Goal: Task Accomplishment & Management: Use online tool/utility

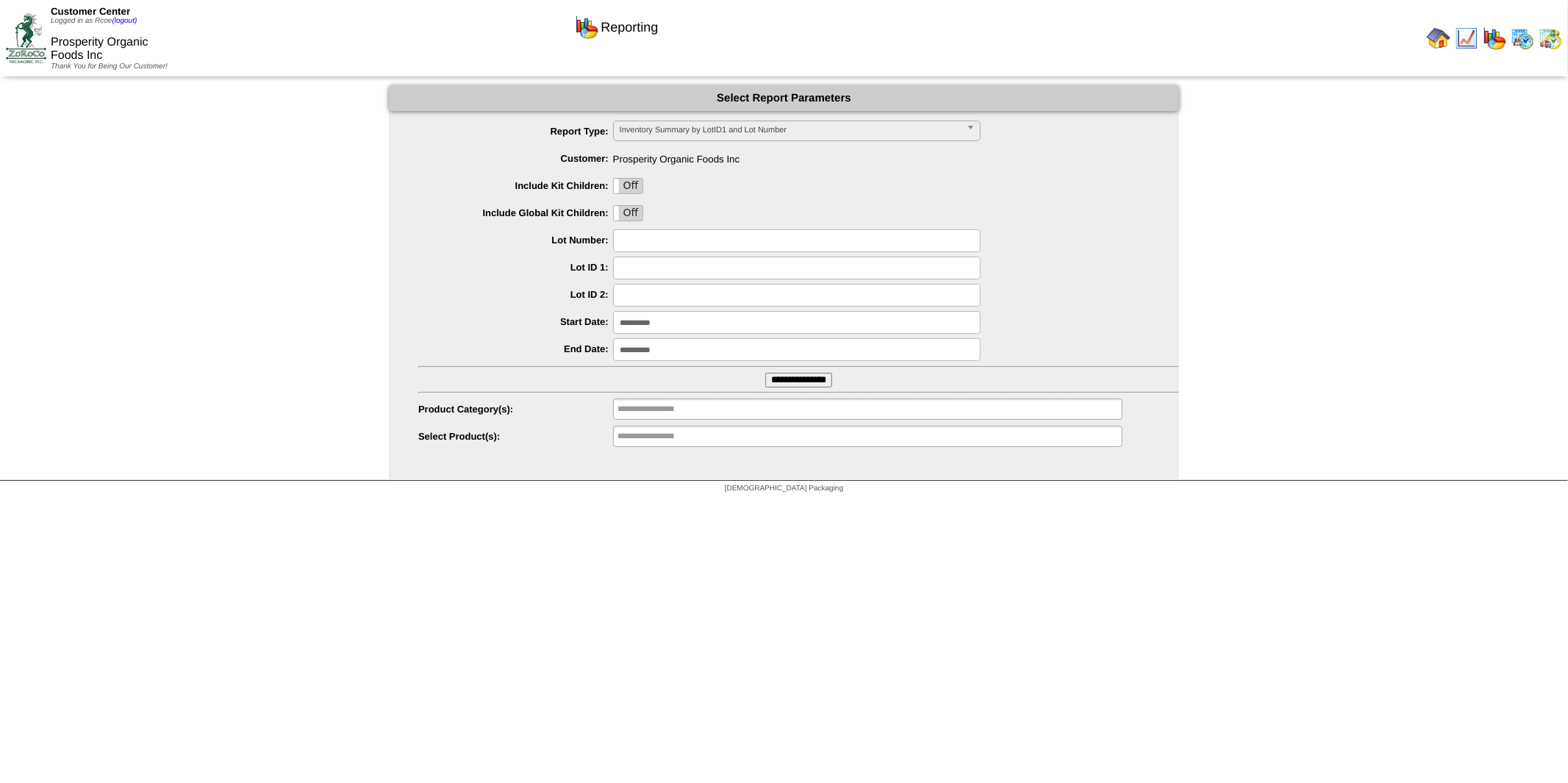
scroll to position [85, 0]
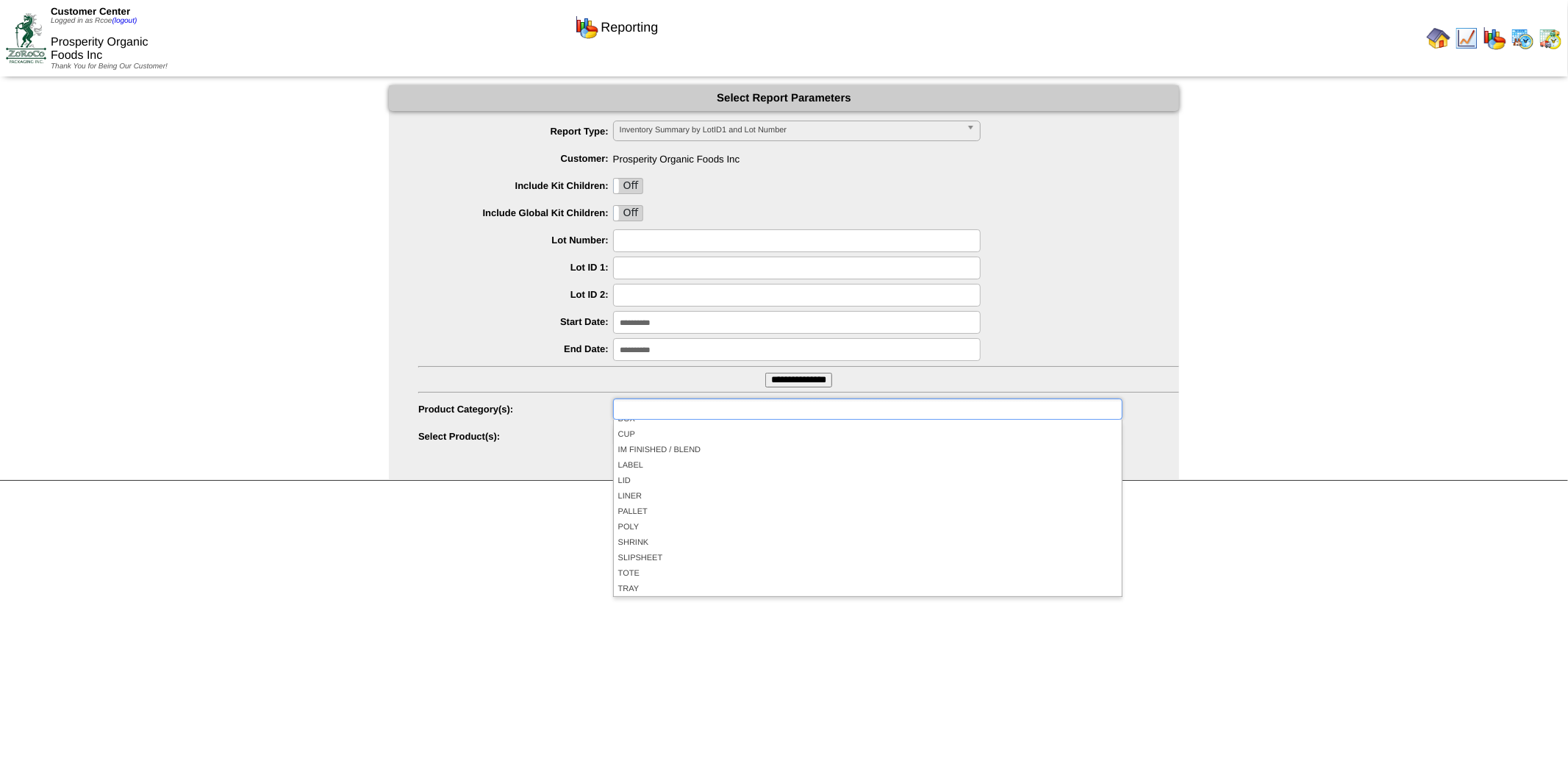
click at [693, 411] on input "text" at bounding box center [665, 409] width 94 height 18
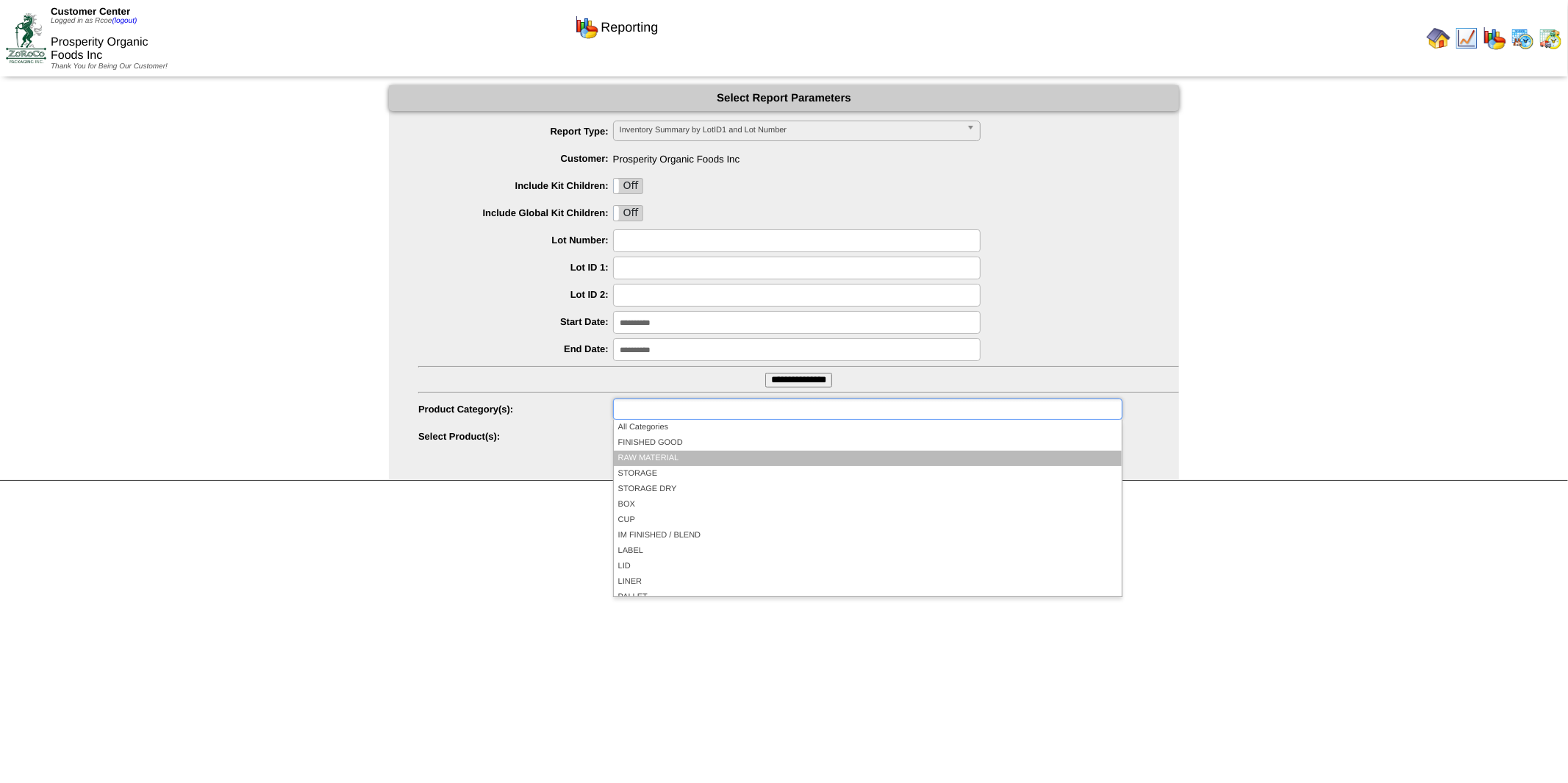
click at [669, 453] on li "RAW MATERIAL" at bounding box center [868, 458] width 508 height 15
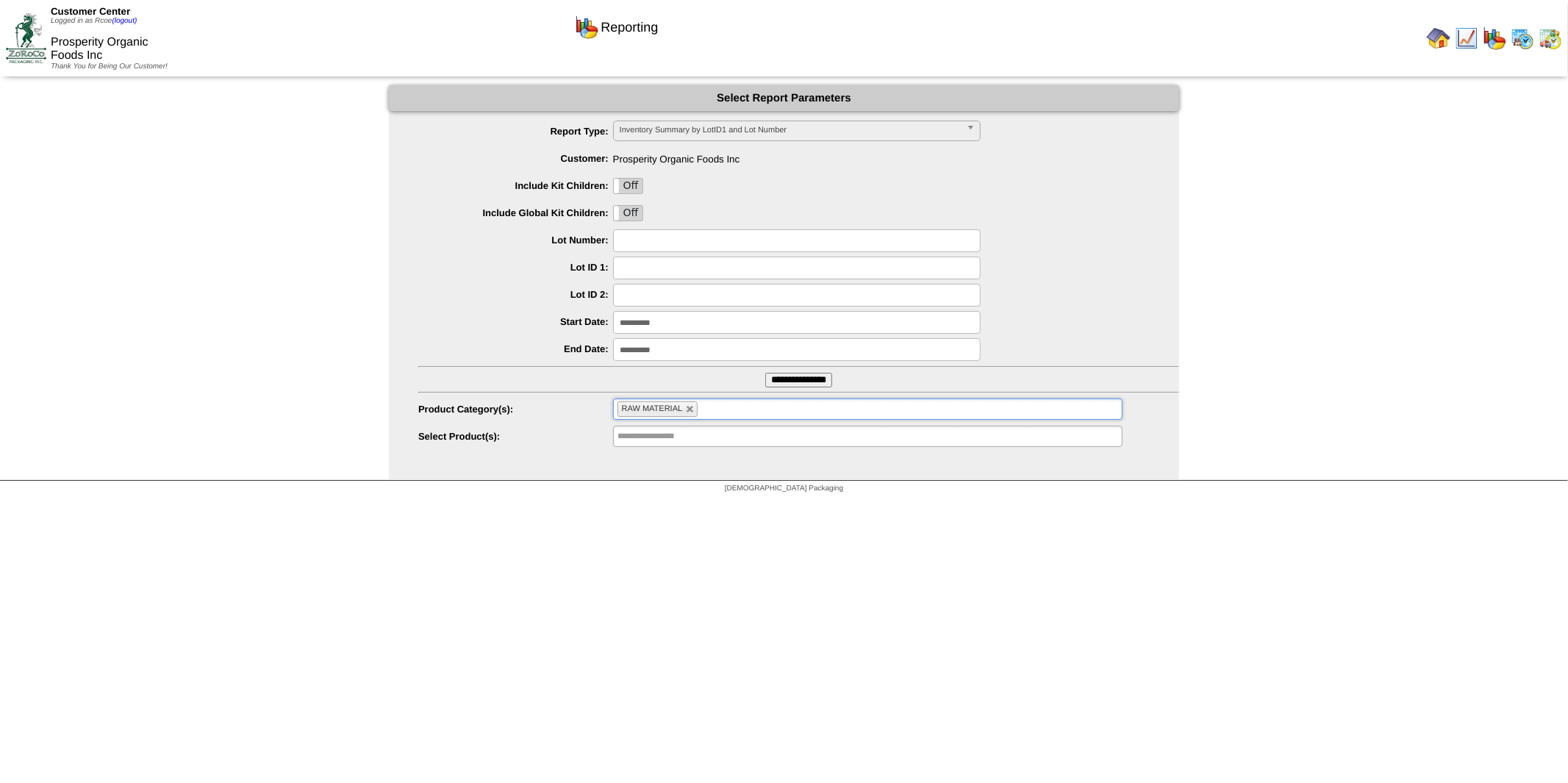
click at [709, 329] on input "**********" at bounding box center [797, 322] width 368 height 23
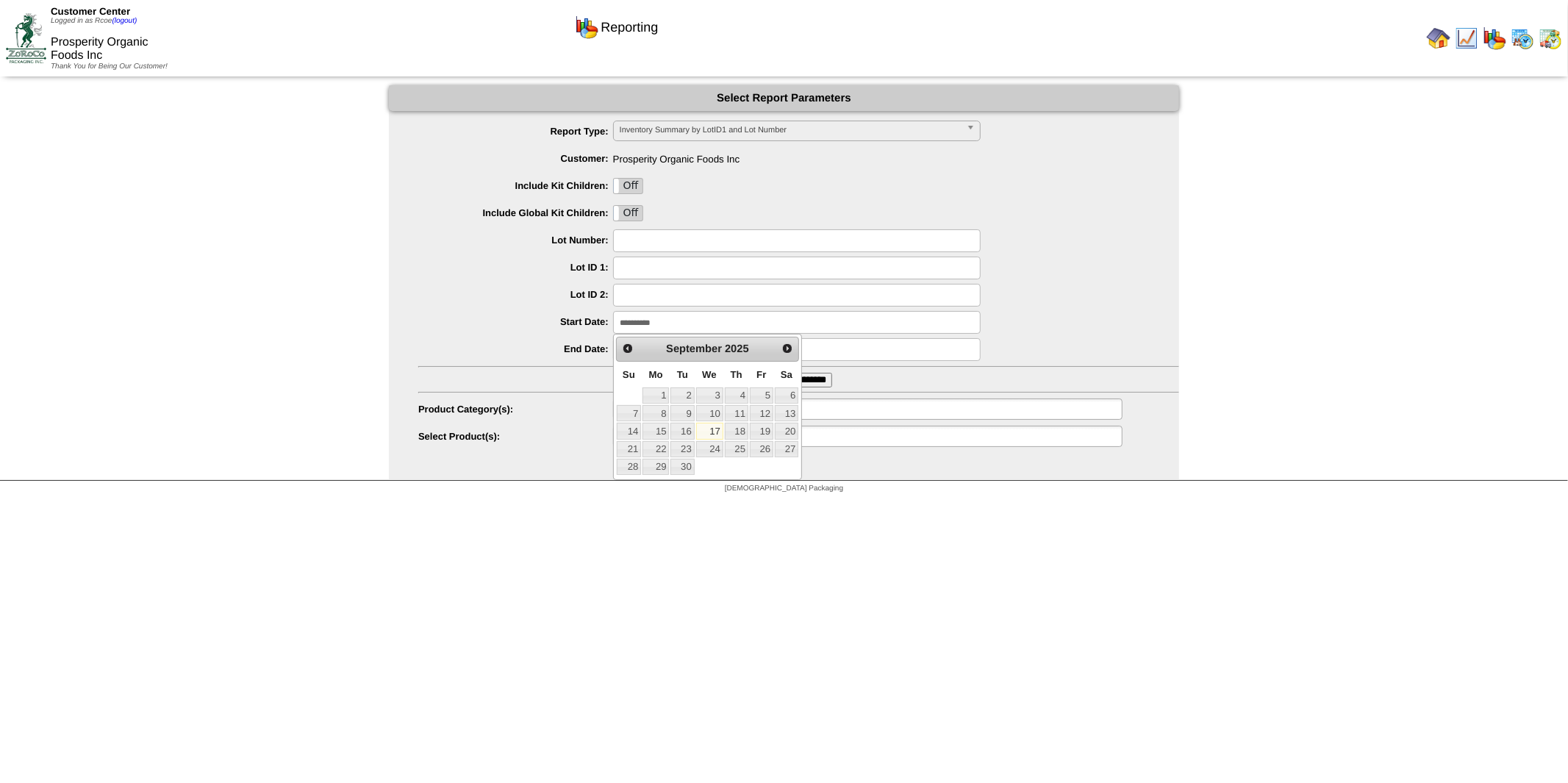
click at [708, 434] on link "17" at bounding box center [710, 430] width 27 height 16
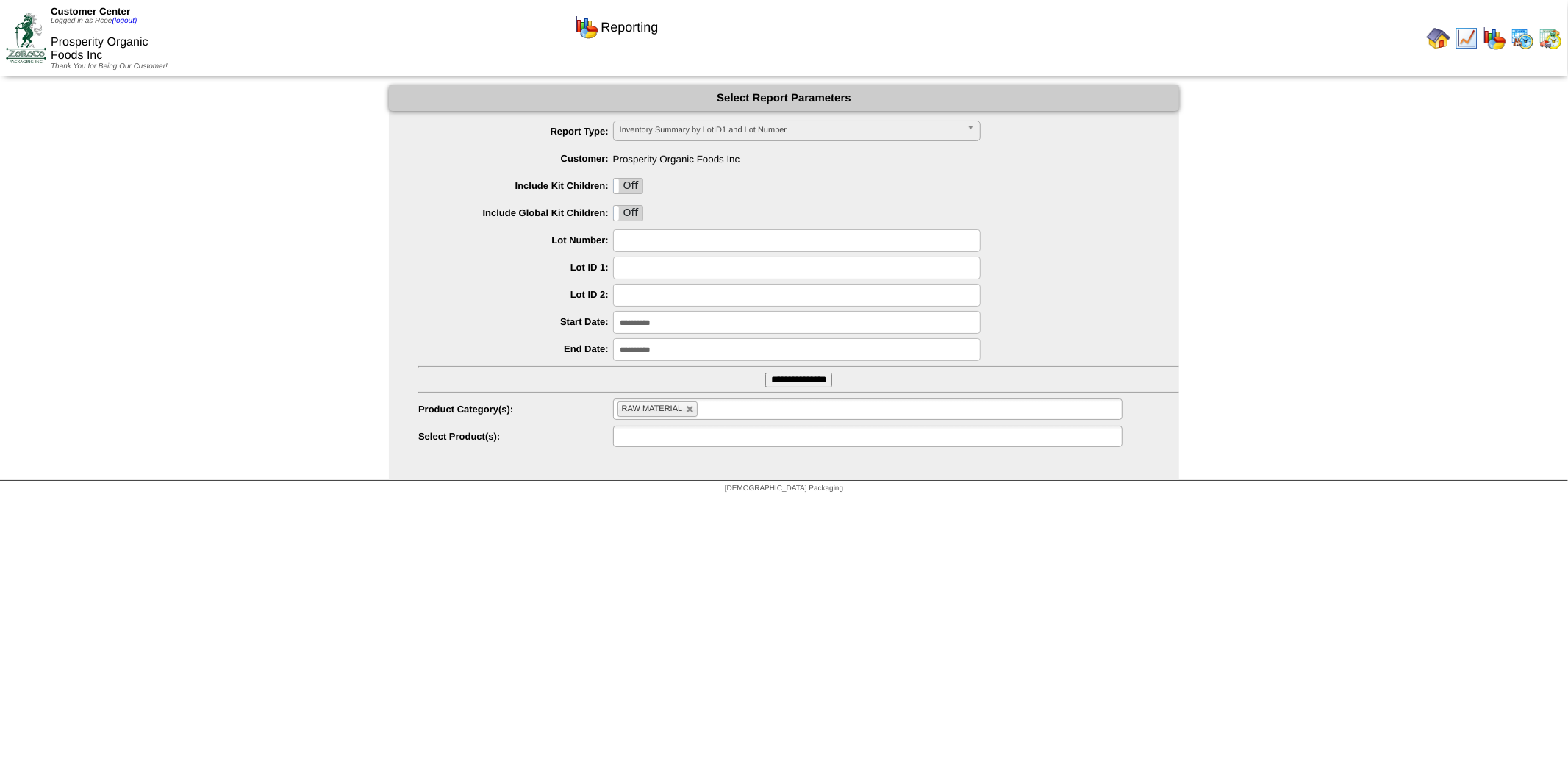
click at [732, 437] on ul at bounding box center [867, 436] width 509 height 21
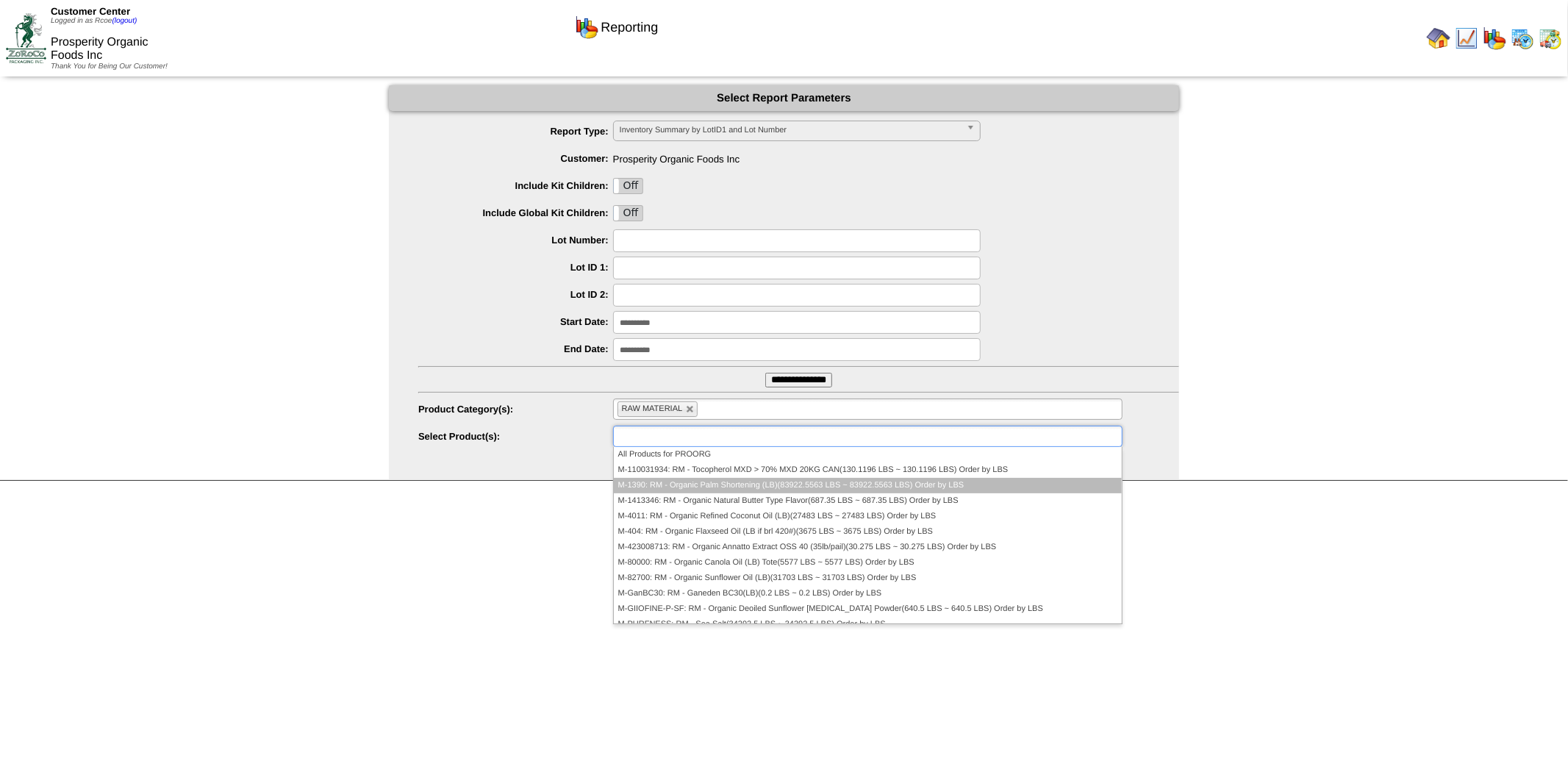
click at [755, 483] on li "M-1390: RM - Organic Palm Shortening (LB)(83922.5563 LBS ~ 83922.5563 LBS) Orde…" at bounding box center [868, 486] width 508 height 15
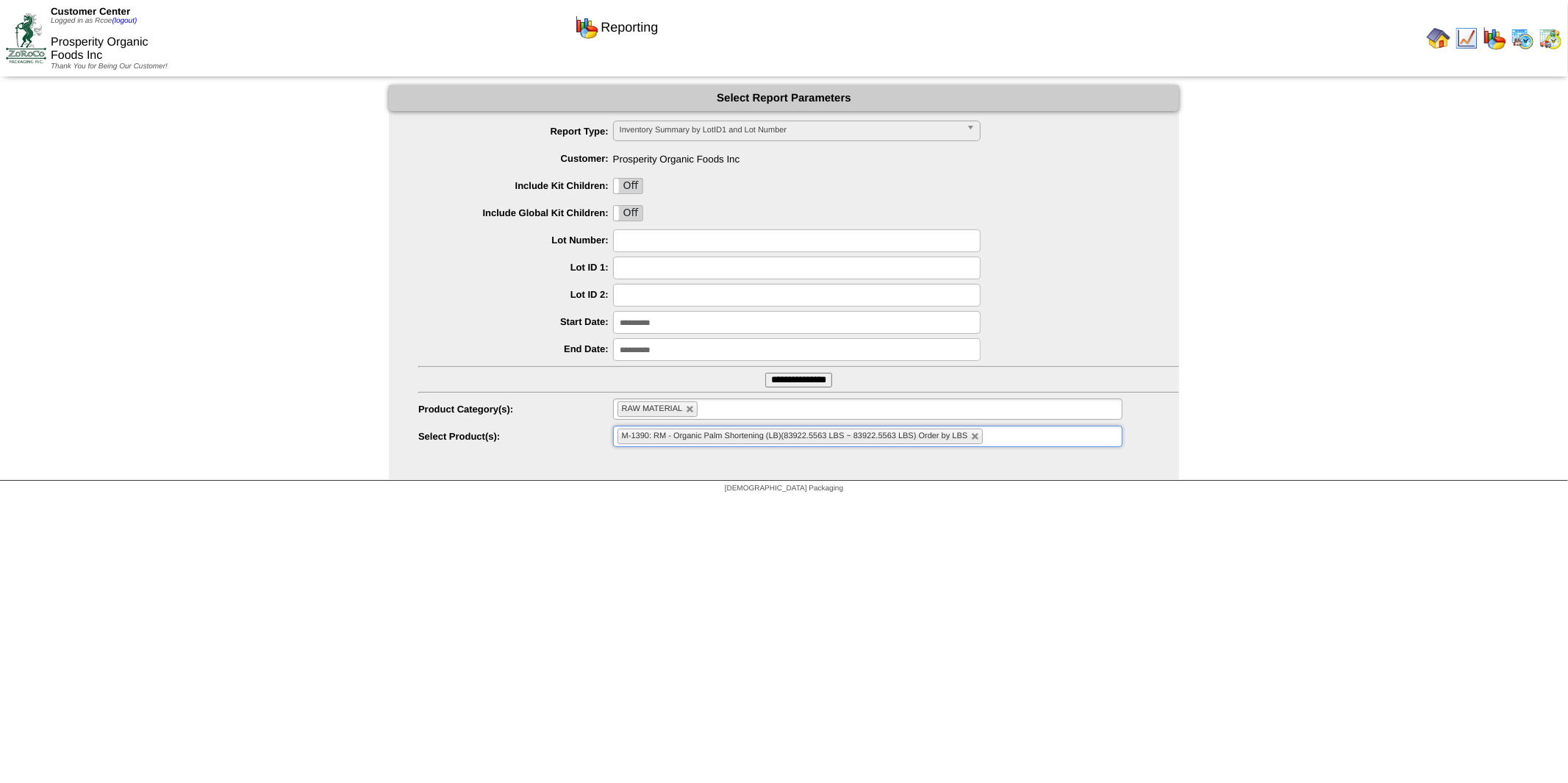
click at [1012, 440] on ul "M-1390: RM - Organic Palm Shortening (LB)(83922.5563 LBS ~ 83922.5563 LBS) Orde…" at bounding box center [867, 436] width 509 height 21
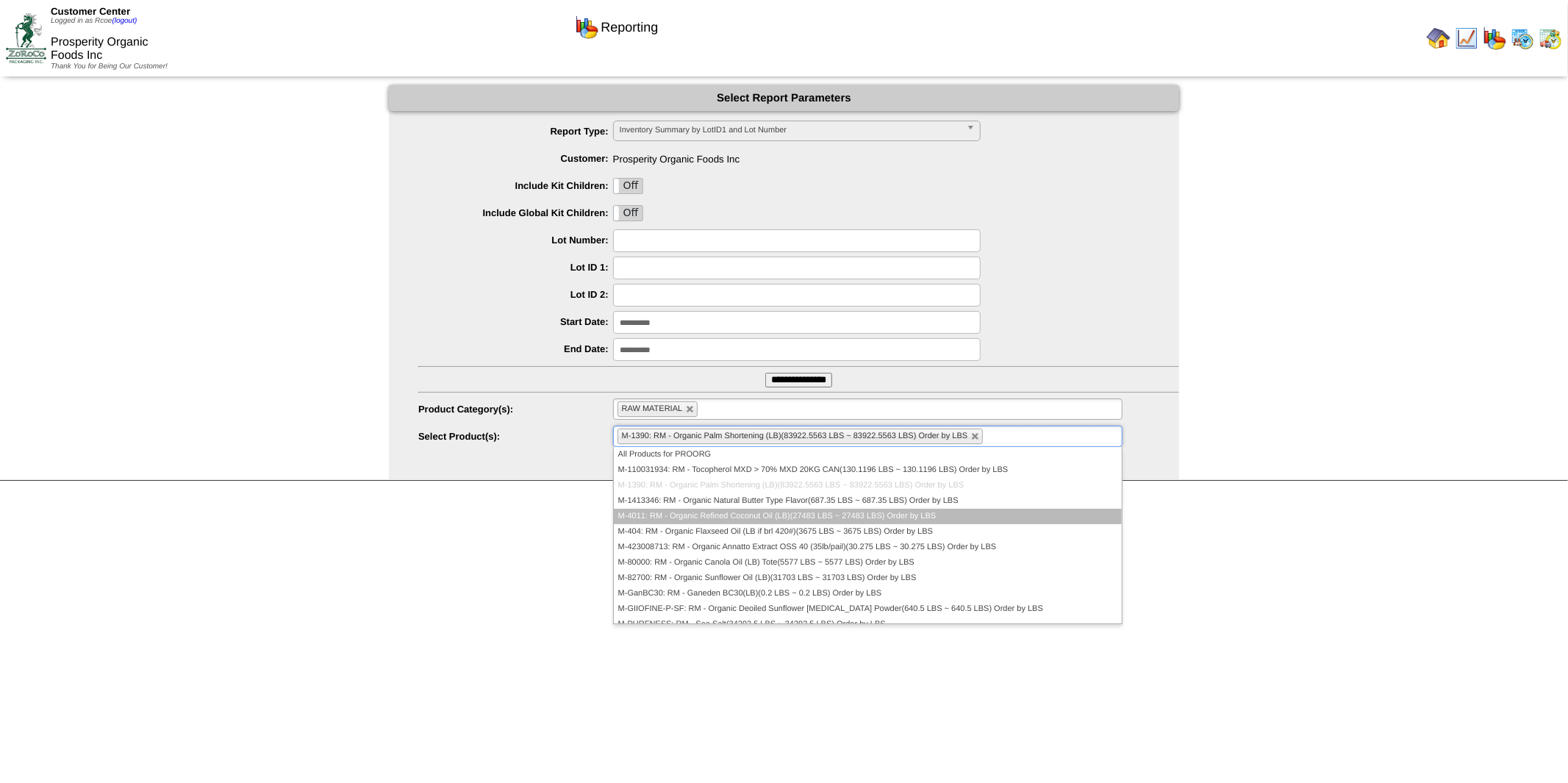
click at [747, 517] on li "M-4011: RM - Organic Refined Coconut Oil (LB)(27483 LBS ~ 27483 LBS) Order by L…" at bounding box center [868, 517] width 508 height 15
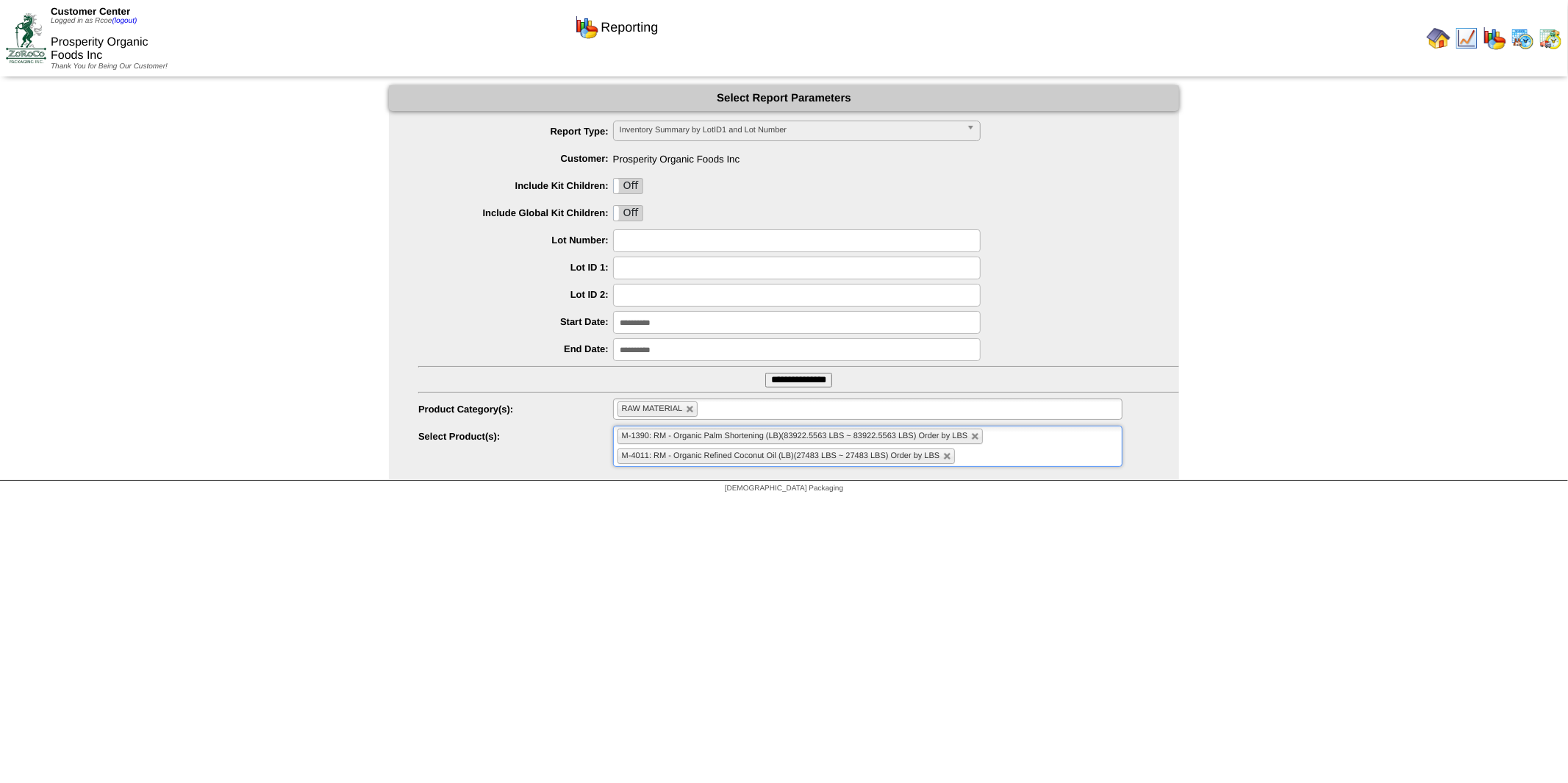
click at [976, 451] on ul "M-1390: RM - Organic Palm Shortening (LB)(83922.5563 LBS ~ 83922.5563 LBS) Orde…" at bounding box center [867, 446] width 509 height 41
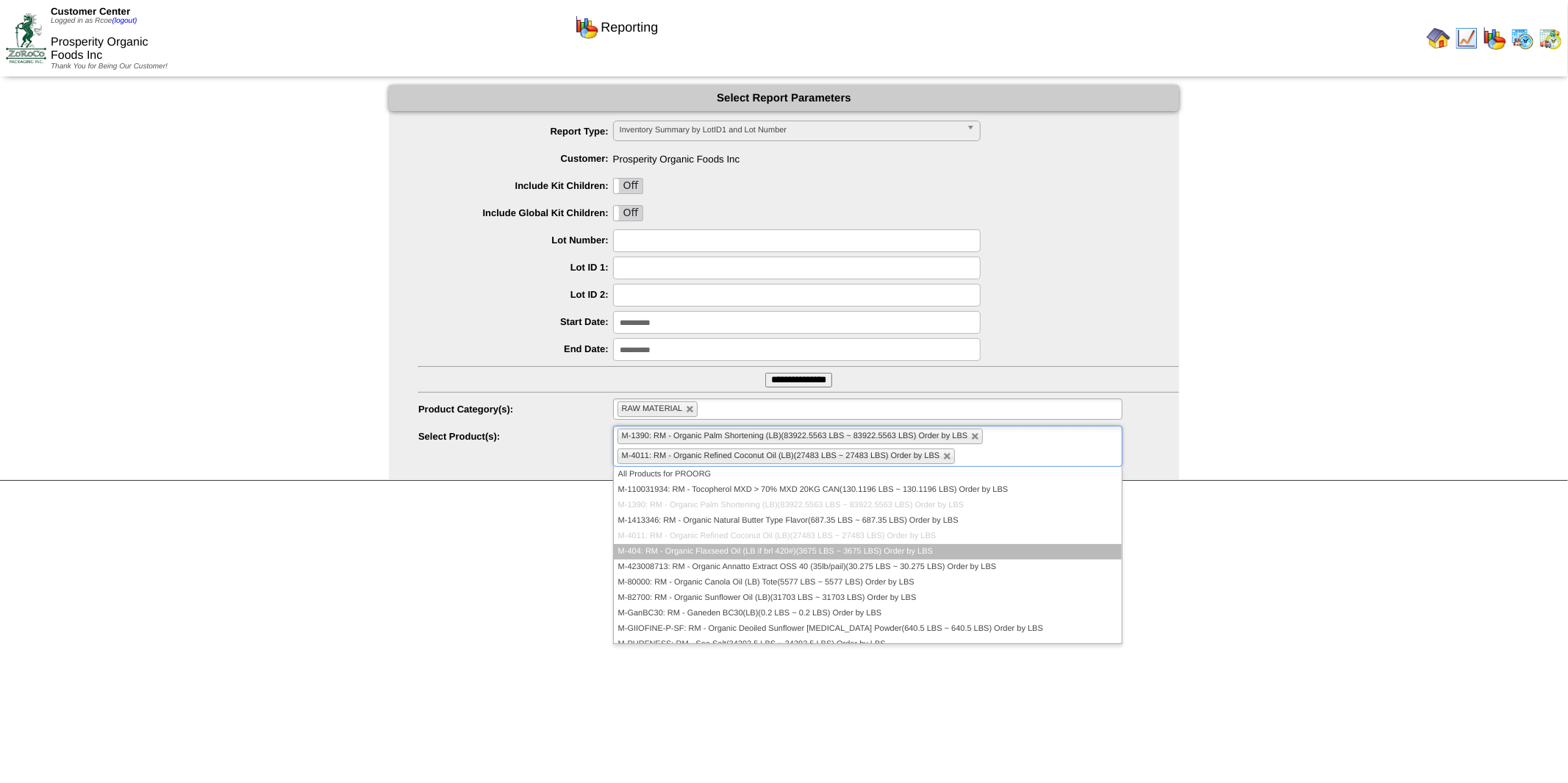
click at [892, 555] on li "M-404: RM - Organic Flaxseed Oil (LB if brl 420#)(3675 LBS ~ 3675 LBS) Order by…" at bounding box center [868, 552] width 508 height 15
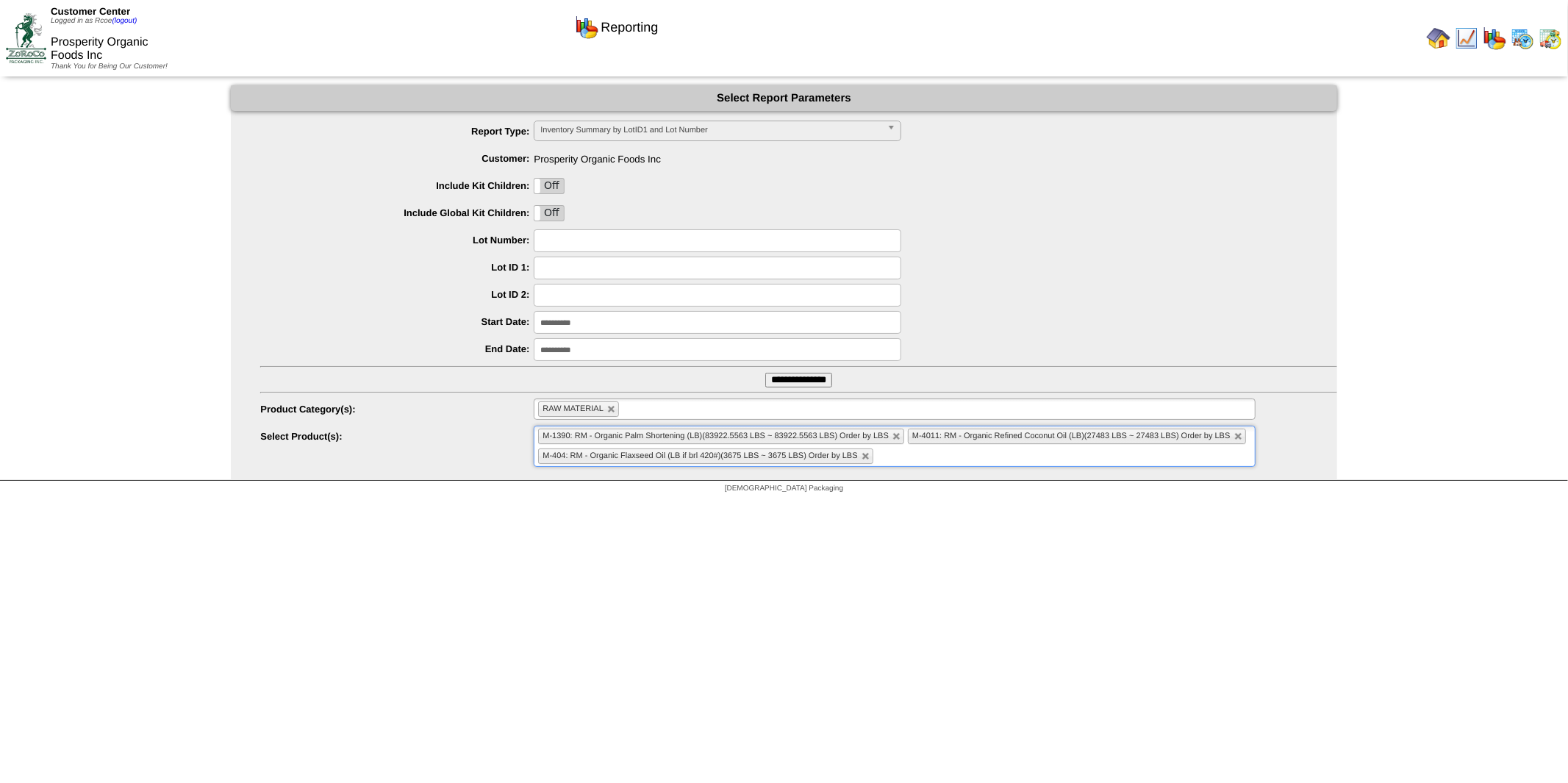
click at [1040, 458] on ul "M-1390: RM - Organic Palm Shortening (LB)(83922.5563 LBS ~ 83922.5563 LBS) Orde…" at bounding box center [895, 446] width 721 height 41
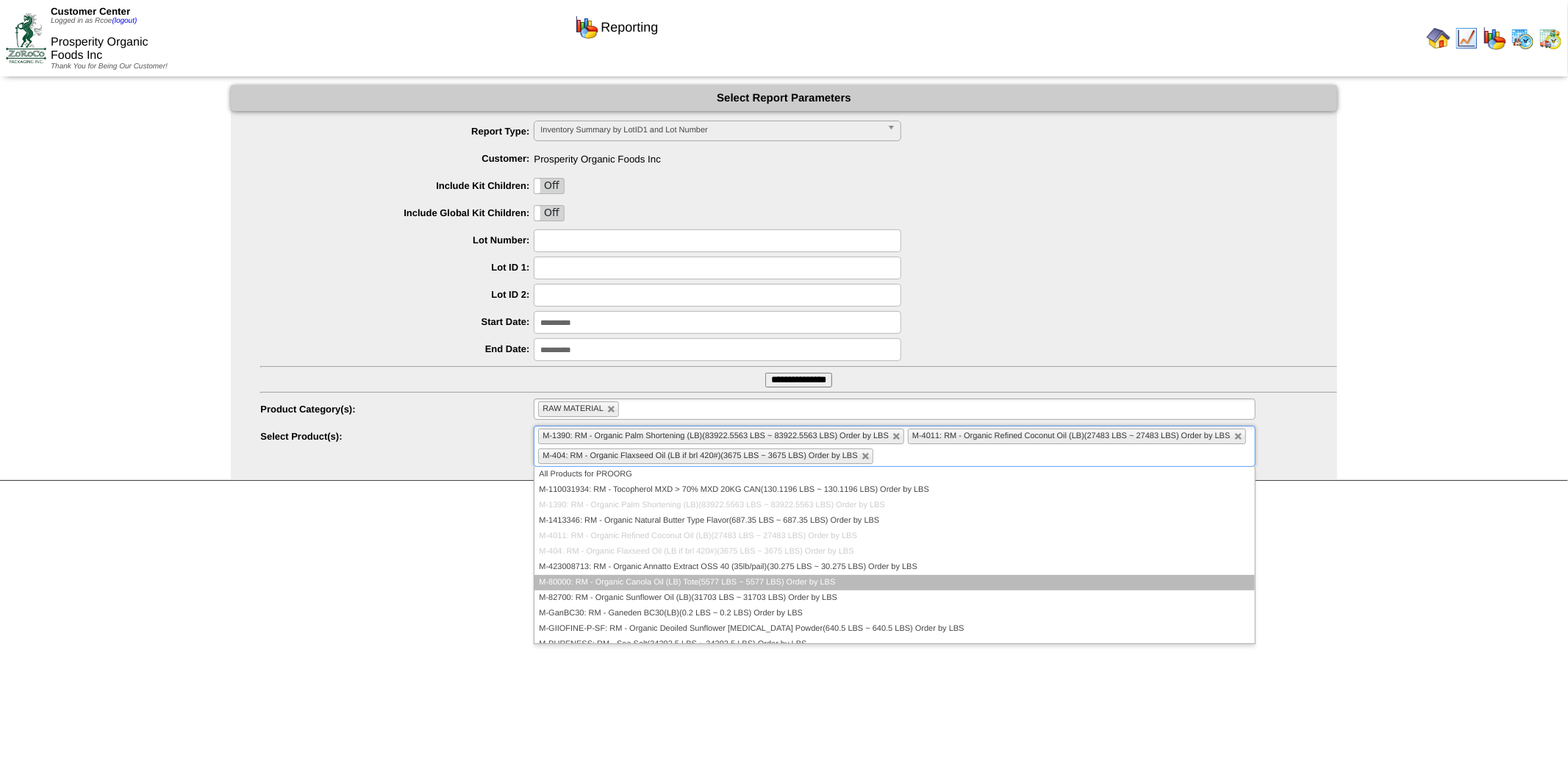
click at [939, 580] on li "M-80000: RM - Organic Canola Oil (LB) Tote(5577 LBS ~ 5577 LBS) Order by LBS" at bounding box center [894, 583] width 720 height 15
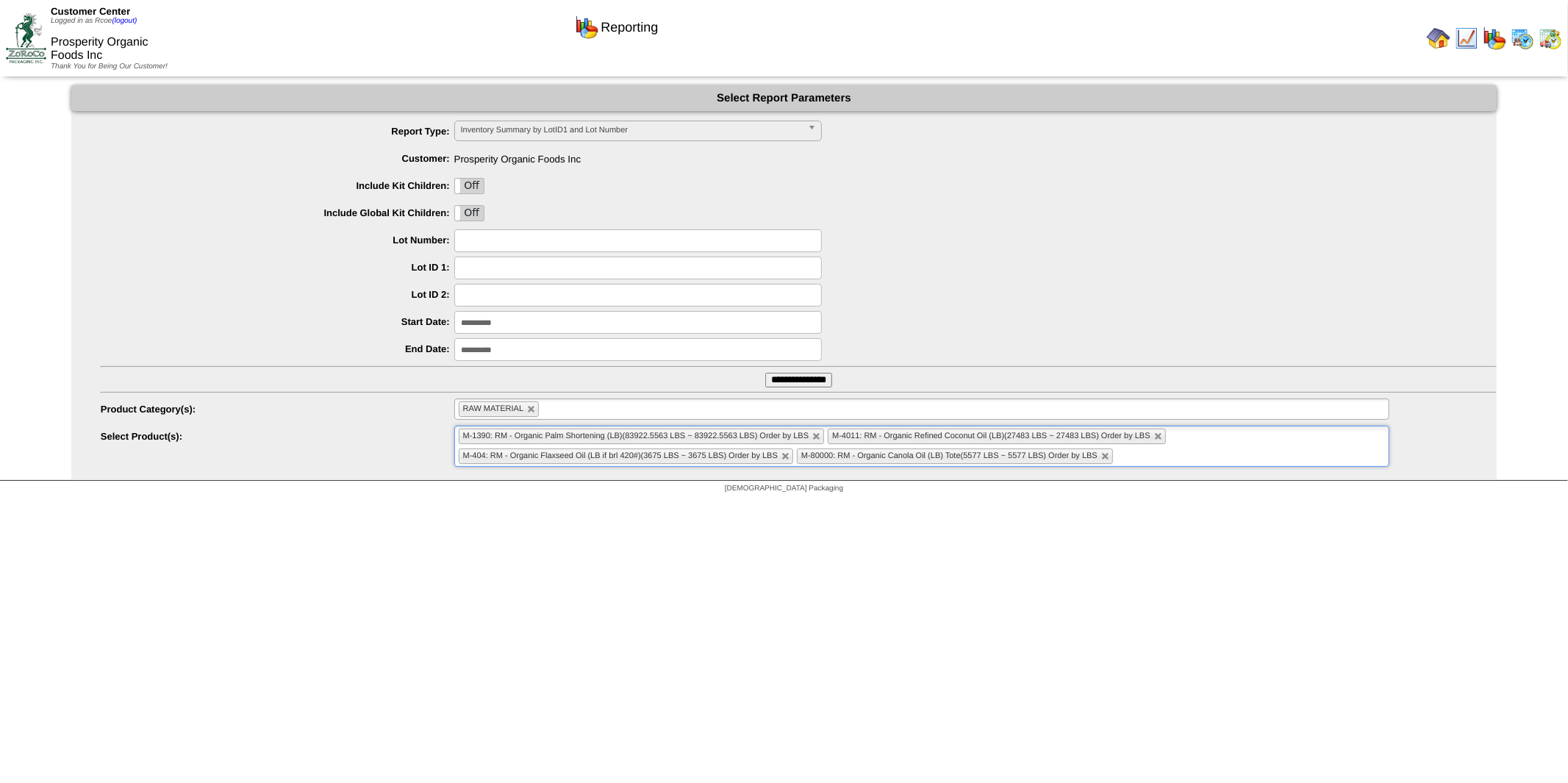
click at [1127, 454] on input "text" at bounding box center [1126, 456] width 18 height 18
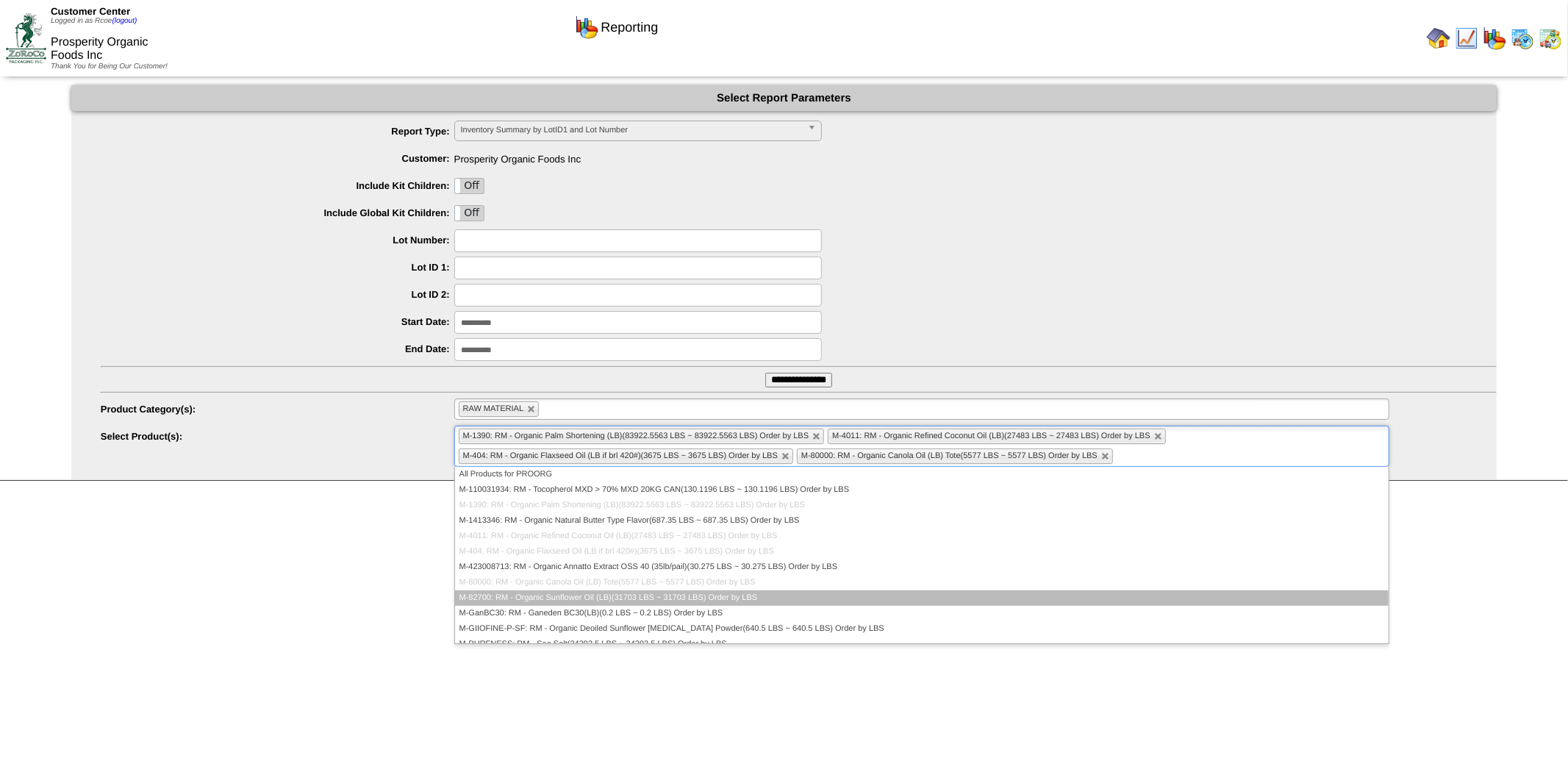
click at [843, 596] on li "M-82700: RM - Organic Sunflower Oil (LB)(31703 LBS ~ 31703 LBS) Order by LBS" at bounding box center [922, 598] width 934 height 15
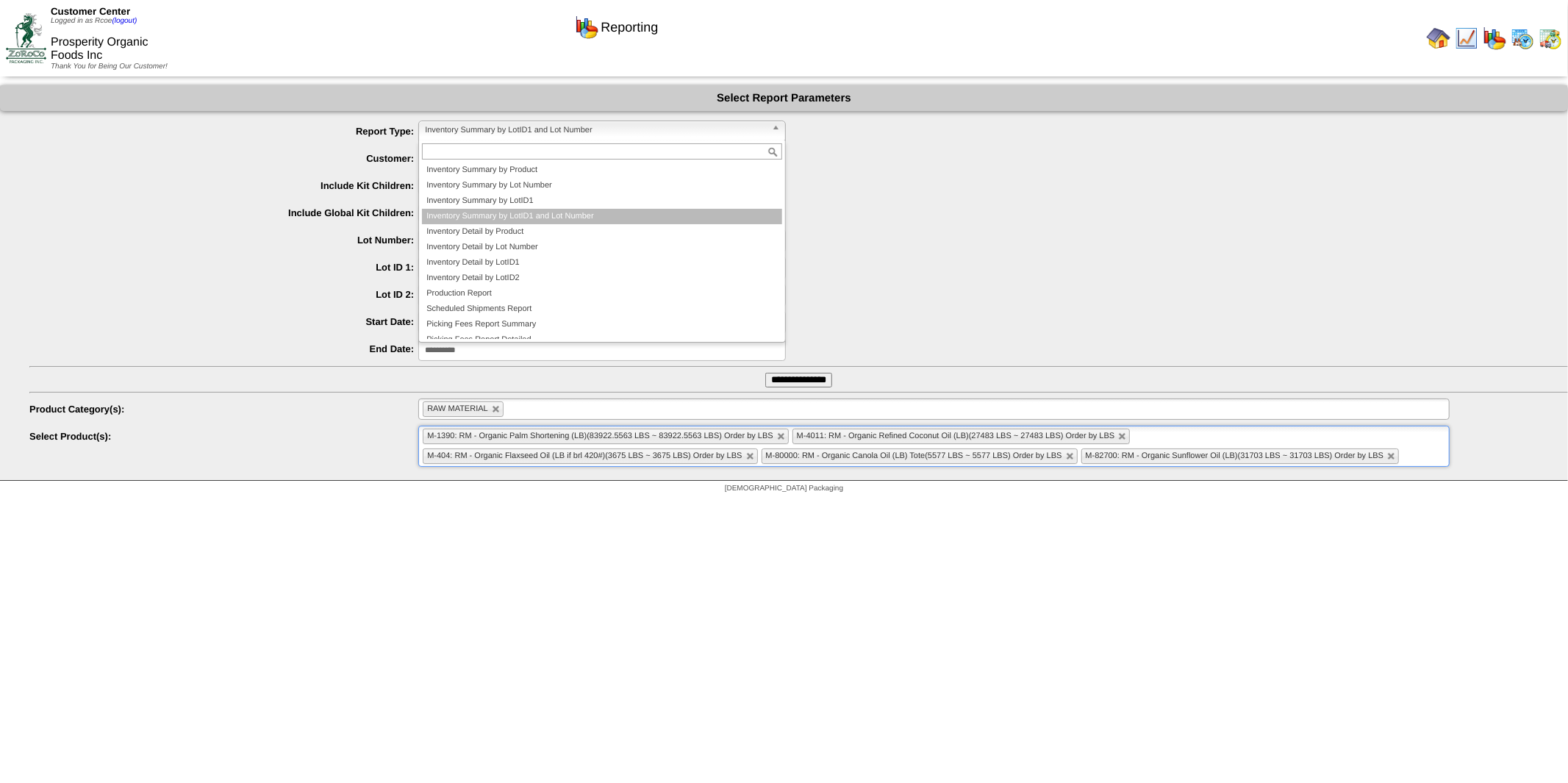
click at [641, 130] on span "Inventory Summary by LotID1 and Lot Number" at bounding box center [595, 130] width 341 height 18
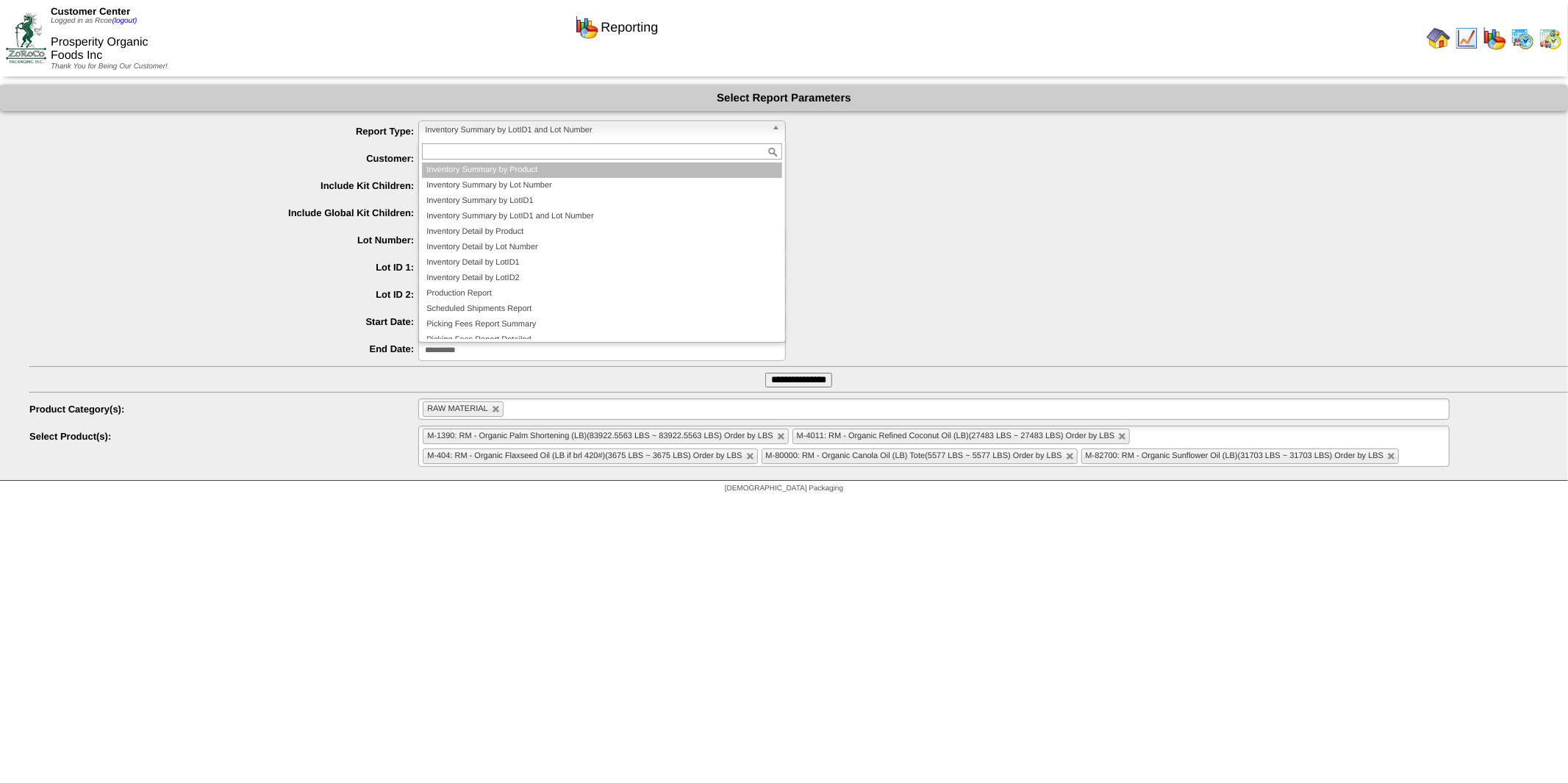
click at [555, 172] on li "Inventory Summary by Product" at bounding box center [602, 170] width 361 height 15
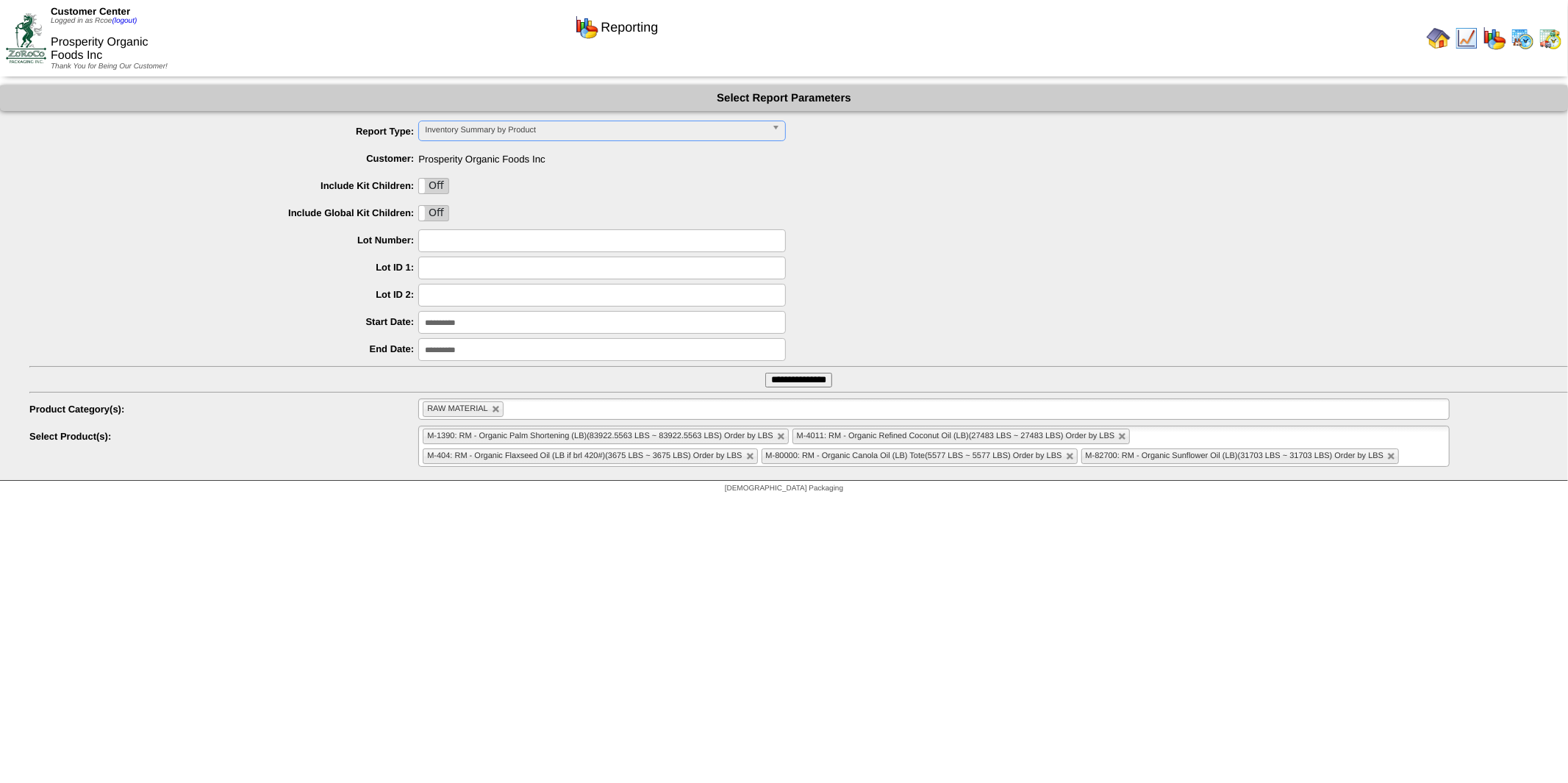
click at [825, 379] on input "**********" at bounding box center [799, 379] width 67 height 15
